Goal: Navigation & Orientation: Find specific page/section

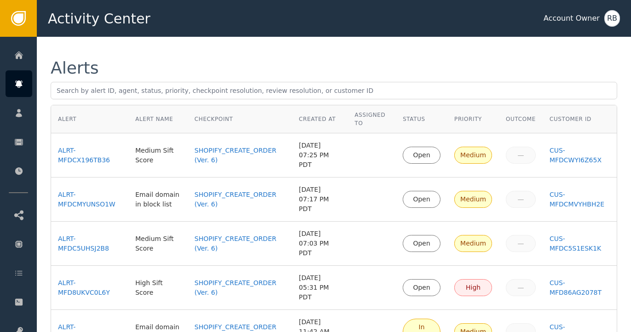
scroll to position [54, 0]
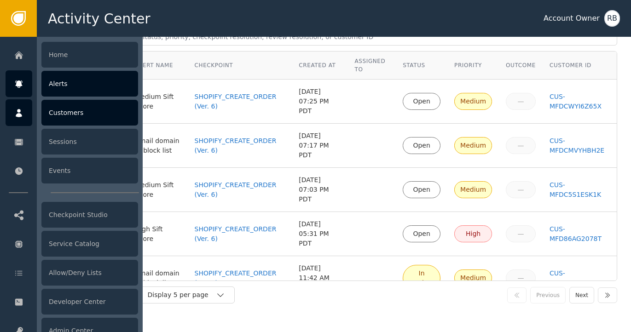
click at [24, 116] on div at bounding box center [19, 112] width 27 height 27
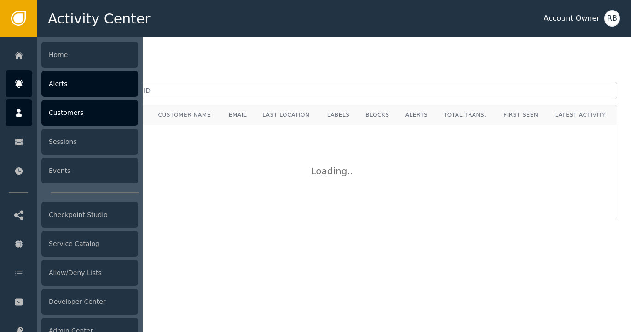
click at [50, 83] on div "Alerts" at bounding box center [89, 84] width 97 height 26
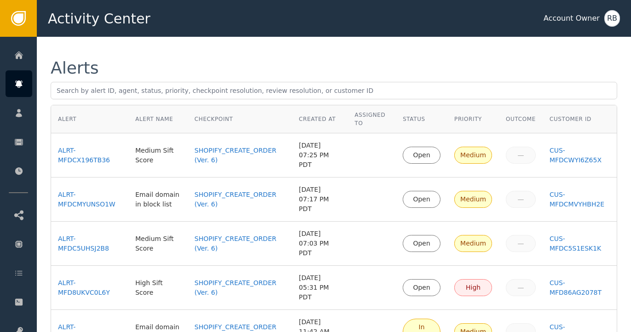
scroll to position [25, 0]
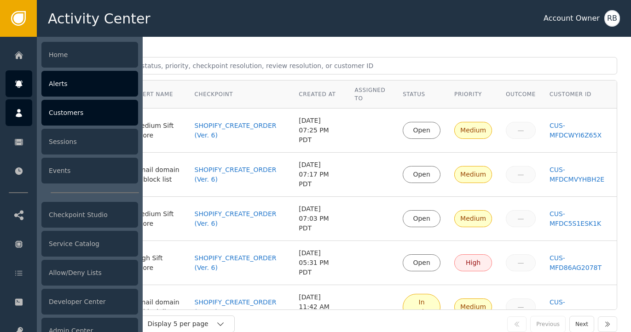
click at [24, 113] on div at bounding box center [19, 112] width 27 height 27
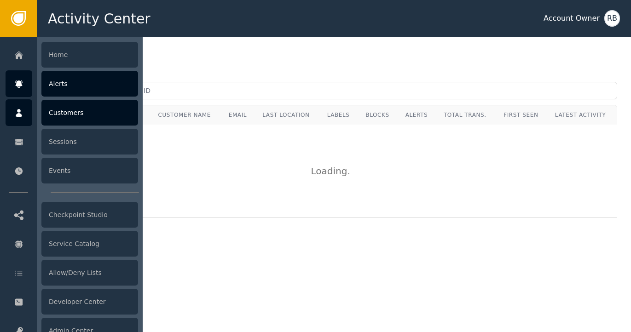
click at [21, 88] on icon at bounding box center [18, 84] width 9 height 10
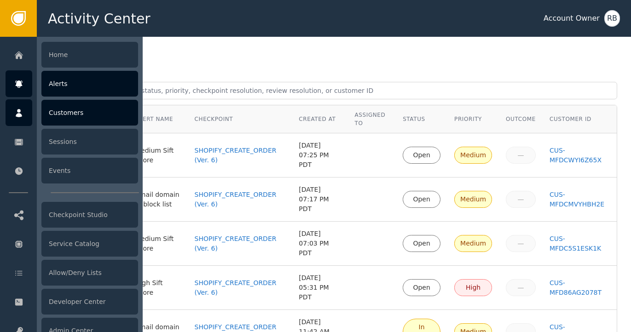
click at [15, 115] on icon at bounding box center [18, 113] width 9 height 10
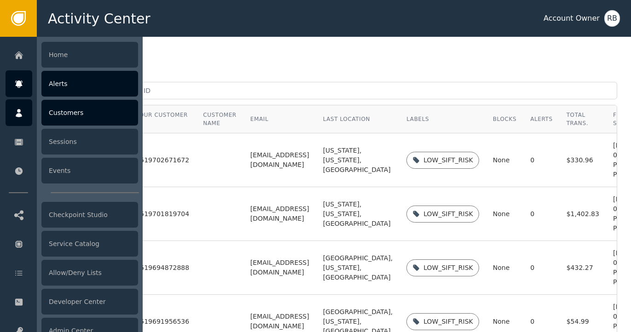
click at [61, 87] on div "Alerts" at bounding box center [89, 84] width 97 height 26
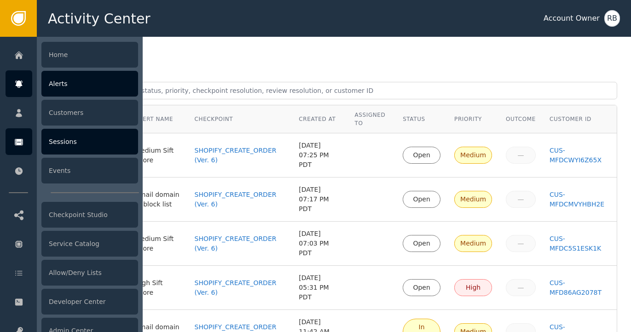
click at [22, 145] on icon at bounding box center [19, 142] width 8 height 6
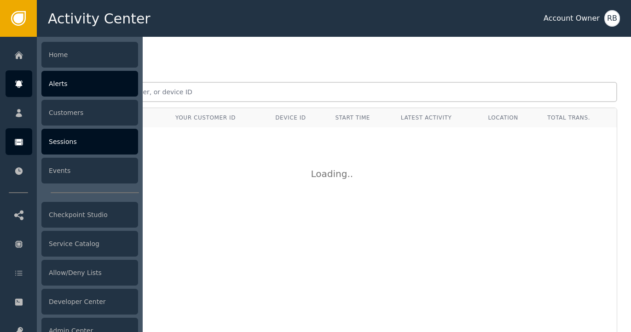
click at [62, 89] on div "Alerts" at bounding box center [89, 84] width 97 height 26
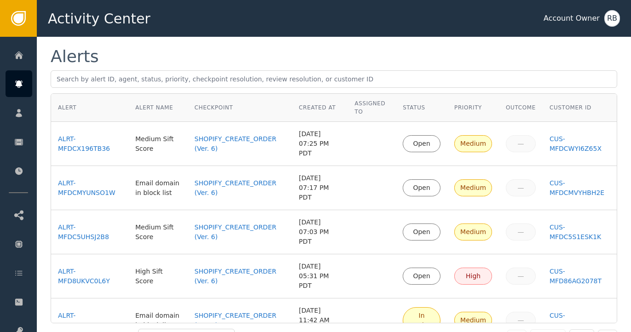
scroll to position [11, 0]
